Goal: Transaction & Acquisition: Purchase product/service

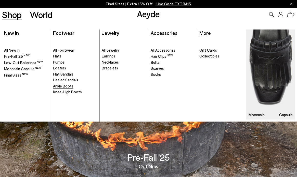
click at [63, 88] on span "Ankle Boots" at bounding box center [63, 86] width 20 height 5
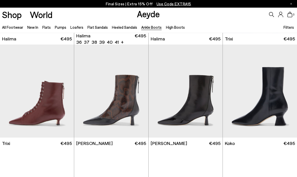
scroll to position [95, 0]
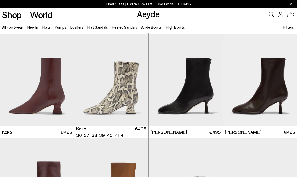
scroll to position [209, 0]
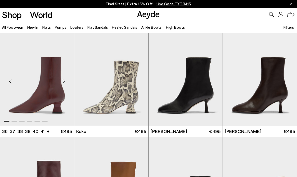
click at [64, 82] on div "Next slide" at bounding box center [63, 81] width 15 height 15
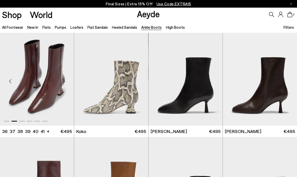
click at [64, 82] on div "Next slide" at bounding box center [63, 81] width 15 height 15
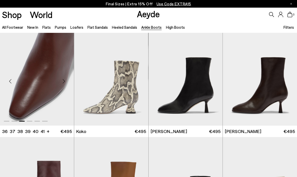
click at [9, 81] on div "Previous slide" at bounding box center [10, 81] width 15 height 15
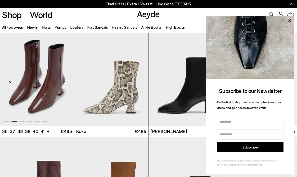
click at [64, 81] on div "Next slide" at bounding box center [63, 81] width 15 height 15
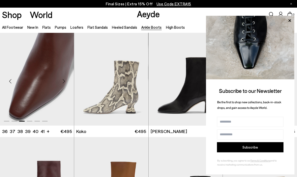
click at [64, 81] on div "Next slide" at bounding box center [63, 81] width 15 height 15
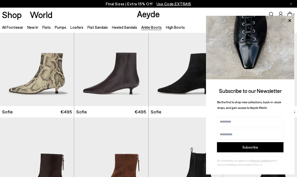
scroll to position [440, 0]
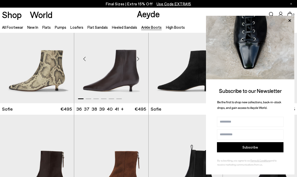
click at [139, 61] on div "Next slide" at bounding box center [137, 58] width 15 height 15
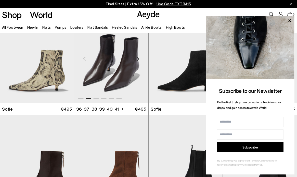
click at [139, 61] on div "Next slide" at bounding box center [137, 58] width 15 height 15
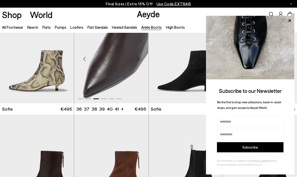
click at [139, 61] on div "Next slide" at bounding box center [137, 58] width 15 height 15
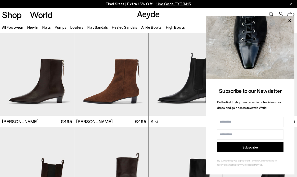
scroll to position [533, 0]
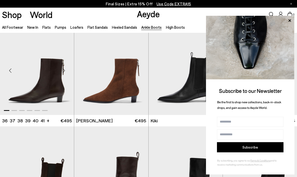
click at [66, 72] on div "Next slide" at bounding box center [63, 70] width 15 height 15
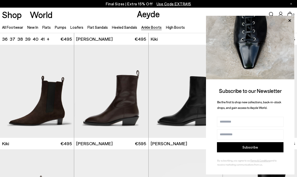
scroll to position [616, 0]
